Goal: Task Accomplishment & Management: Complete application form

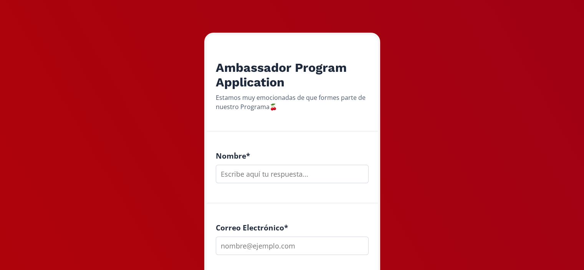
scroll to position [104, 0]
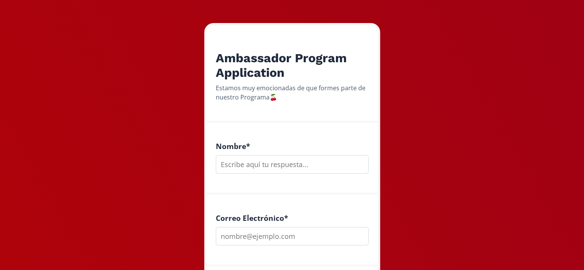
click at [273, 166] on input "text" at bounding box center [292, 164] width 153 height 18
type input "[PERSON_NAME] [PERSON_NAME]"
type input "C"
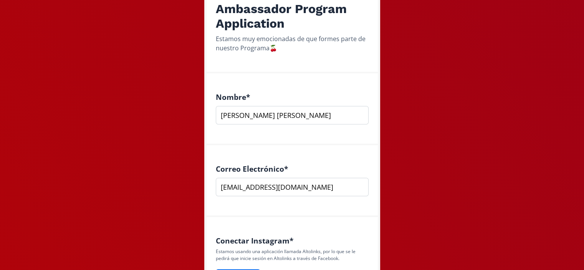
type input "[EMAIL_ADDRESS][DOMAIN_NAME]"
click at [269, 115] on input "[PERSON_NAME] [PERSON_NAME]" at bounding box center [292, 115] width 153 height 18
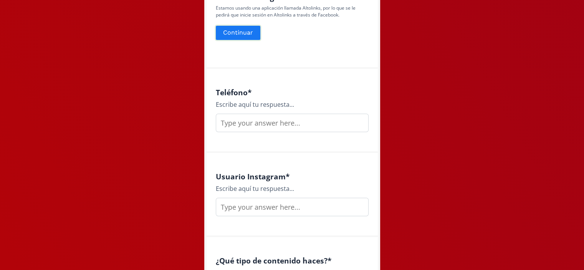
scroll to position [399, 0]
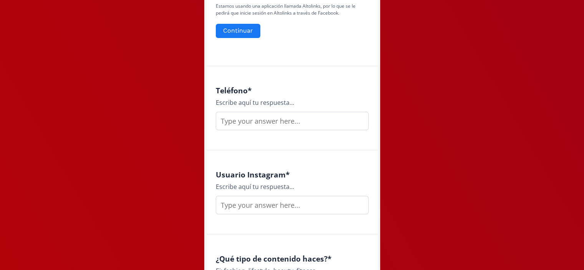
type input "[PERSON_NAME]"
click at [259, 119] on input "text" at bounding box center [292, 121] width 153 height 18
type input "6671609519"
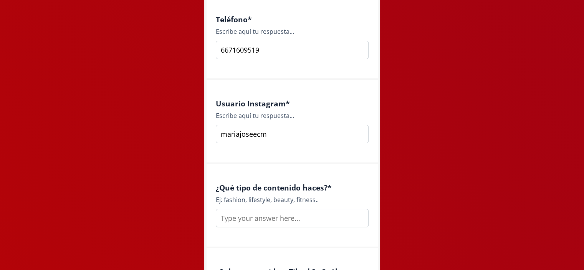
type input "mariajoseecm"
click at [238, 220] on input "text" at bounding box center [292, 218] width 153 height 18
type input "F"
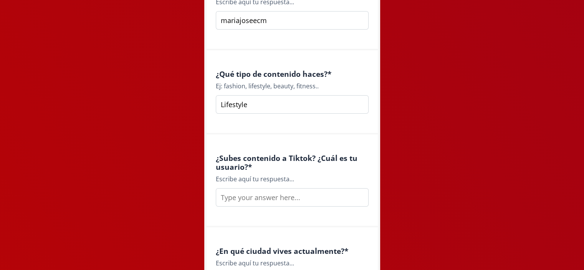
scroll to position [592, 0]
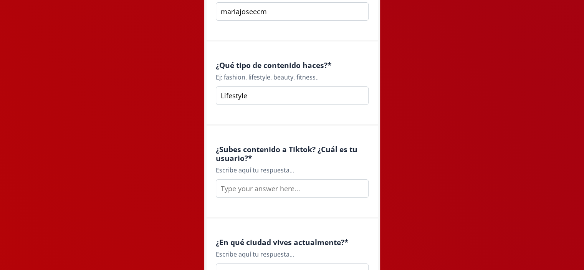
type input "Lifestyle"
click at [255, 188] on input "text" at bounding box center [292, 188] width 153 height 18
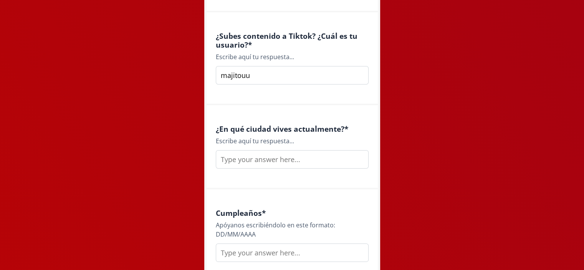
scroll to position [706, 0]
type input "majitouu"
click at [238, 160] on input "text" at bounding box center [292, 158] width 153 height 18
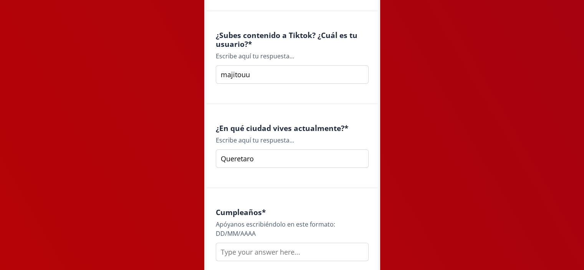
scroll to position [766, 0]
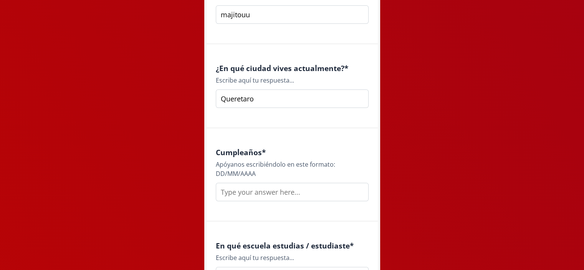
type input "Queretaro"
click at [228, 200] on input "text" at bounding box center [292, 192] width 153 height 18
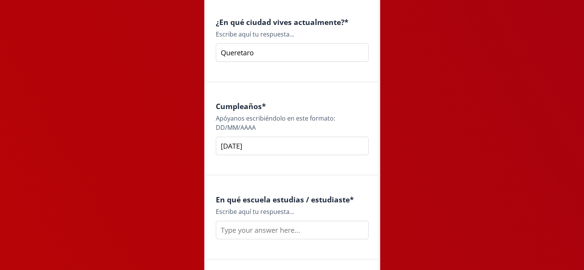
scroll to position [820, 0]
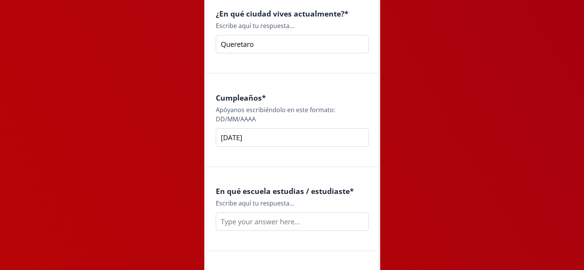
type input "[DATE]"
click at [228, 220] on input "text" at bounding box center [292, 221] width 153 height 18
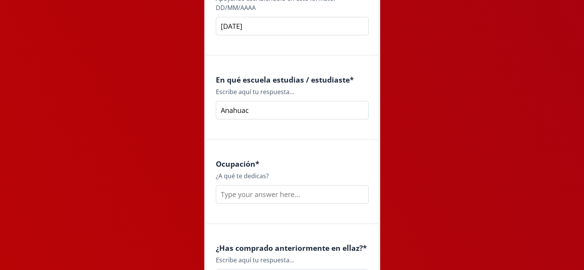
scroll to position [932, 0]
type input "Anahuac Queretaro"
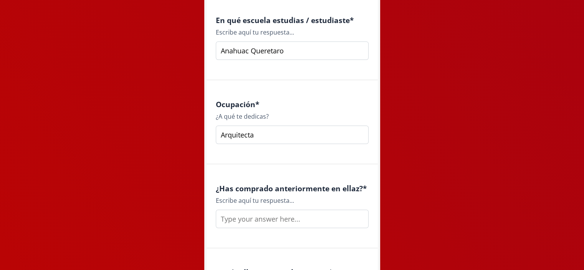
scroll to position [992, 0]
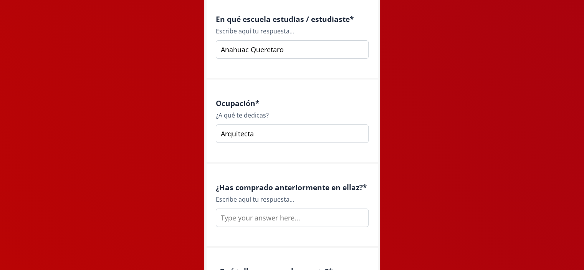
type input "Arquitecta"
click at [236, 216] on input "text" at bounding box center [292, 217] width 153 height 18
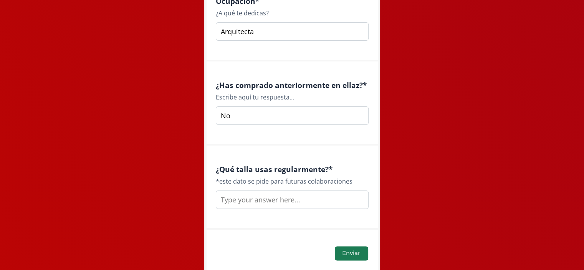
scroll to position [1095, 0]
type input "No"
click at [261, 201] on input "text" at bounding box center [292, 199] width 153 height 18
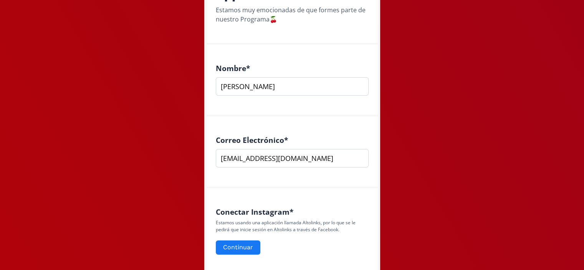
scroll to position [183, 0]
type input "S / XS"
click at [238, 245] on button "Continuar" at bounding box center [238, 247] width 47 height 17
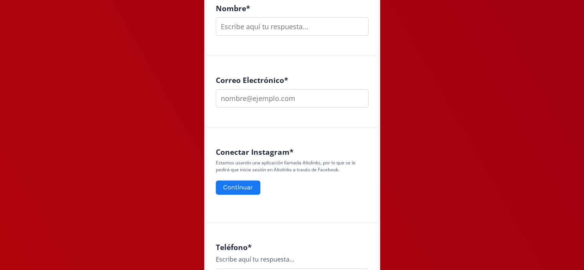
scroll to position [243, 0]
click at [236, 188] on button "Continuar" at bounding box center [238, 187] width 47 height 17
